Goal: Information Seeking & Learning: Find specific fact

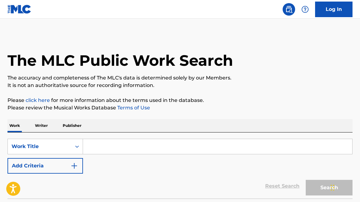
click at [109, 146] on input "Search Form" at bounding box center [218, 146] width 270 height 15
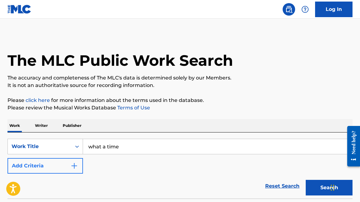
type input "what a time"
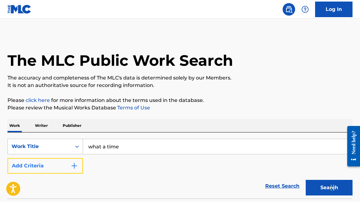
click at [79, 165] on button "Add Criteria" at bounding box center [45, 166] width 76 height 16
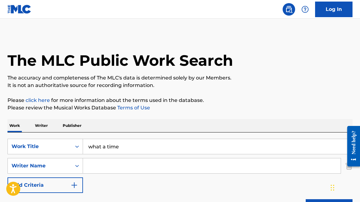
click at [102, 163] on input "Search Form" at bounding box center [212, 166] width 258 height 15
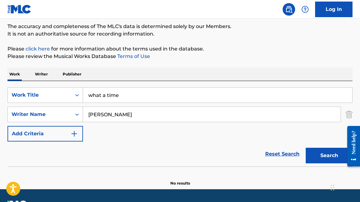
scroll to position [69, 0]
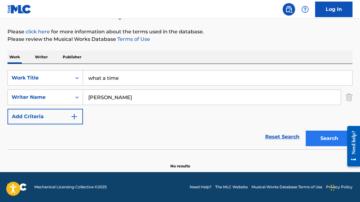
type input "[PERSON_NAME]"
click at [332, 135] on button "Search" at bounding box center [329, 139] width 47 height 16
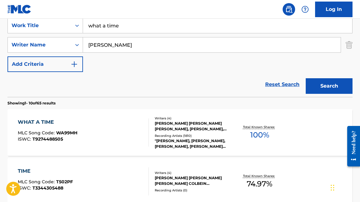
scroll to position [119, 0]
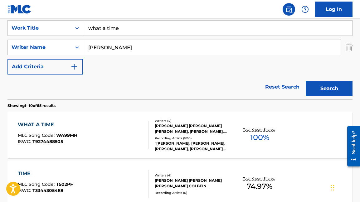
click at [227, 124] on div "[PERSON_NAME] [PERSON_NAME] [PERSON_NAME], [PERSON_NAME], [PERSON_NAME]" at bounding box center [193, 128] width 76 height 11
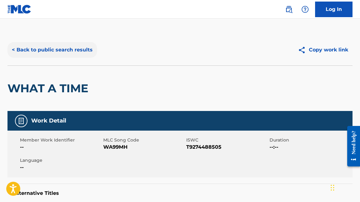
click at [55, 48] on button "< Back to public search results" at bounding box center [52, 50] width 90 height 16
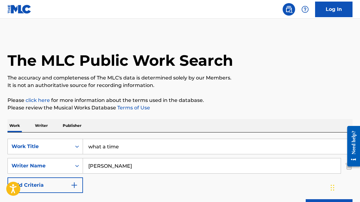
scroll to position [119, 0]
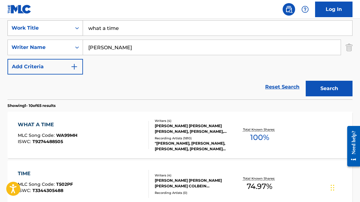
drag, startPoint x: 109, startPoint y: 26, endPoint x: 78, endPoint y: 26, distance: 31.2
click at [78, 26] on div "SearchWithCriteria6358f125-748b-41cd-a249-d13c03d3951f Work Title what a time" at bounding box center [179, 28] width 345 height 16
type input "issues"
click at [306, 81] on button "Search" at bounding box center [329, 89] width 47 height 16
